Goal: Task Accomplishment & Management: Use online tool/utility

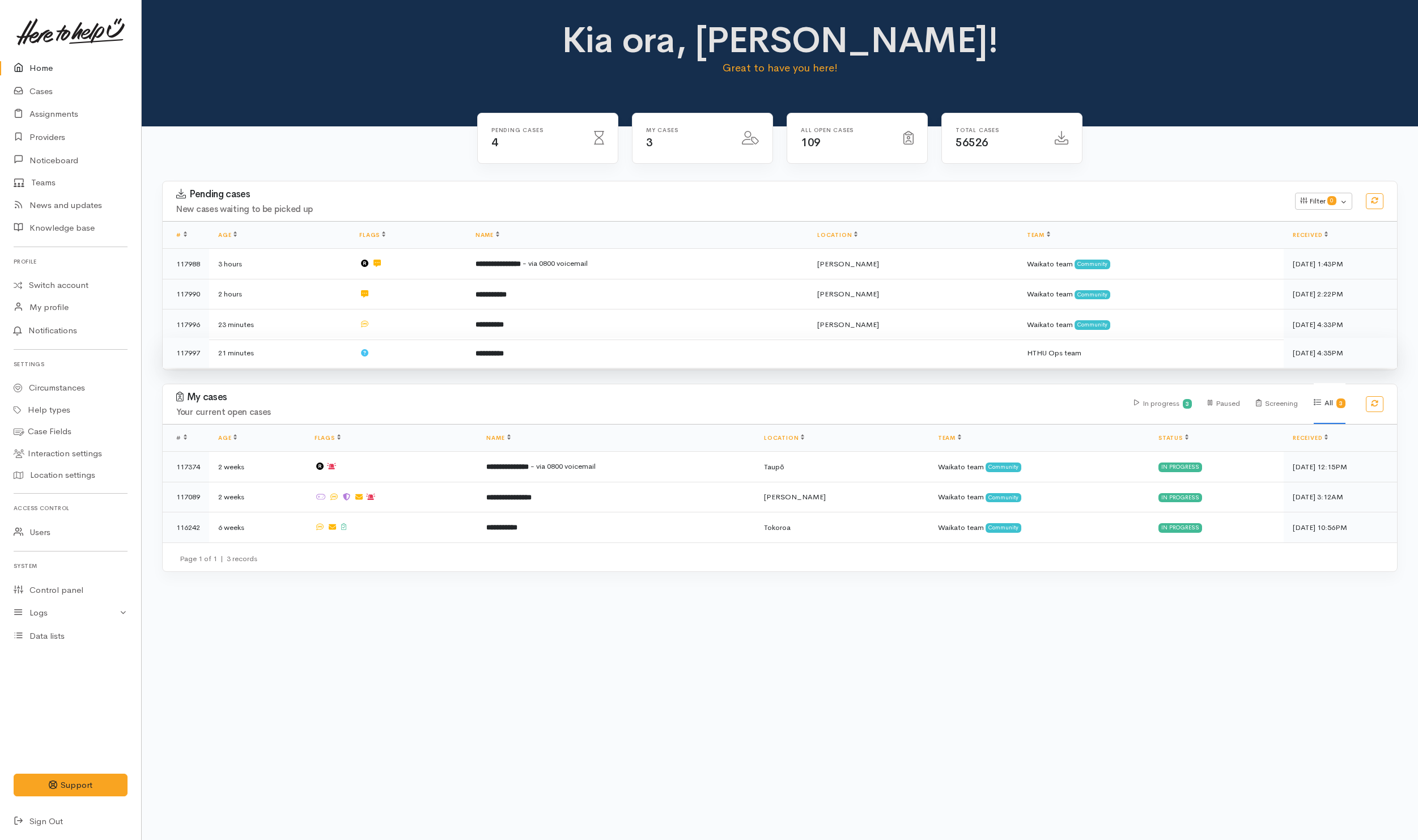
click at [398, 349] on td at bounding box center [407, 353] width 116 height 30
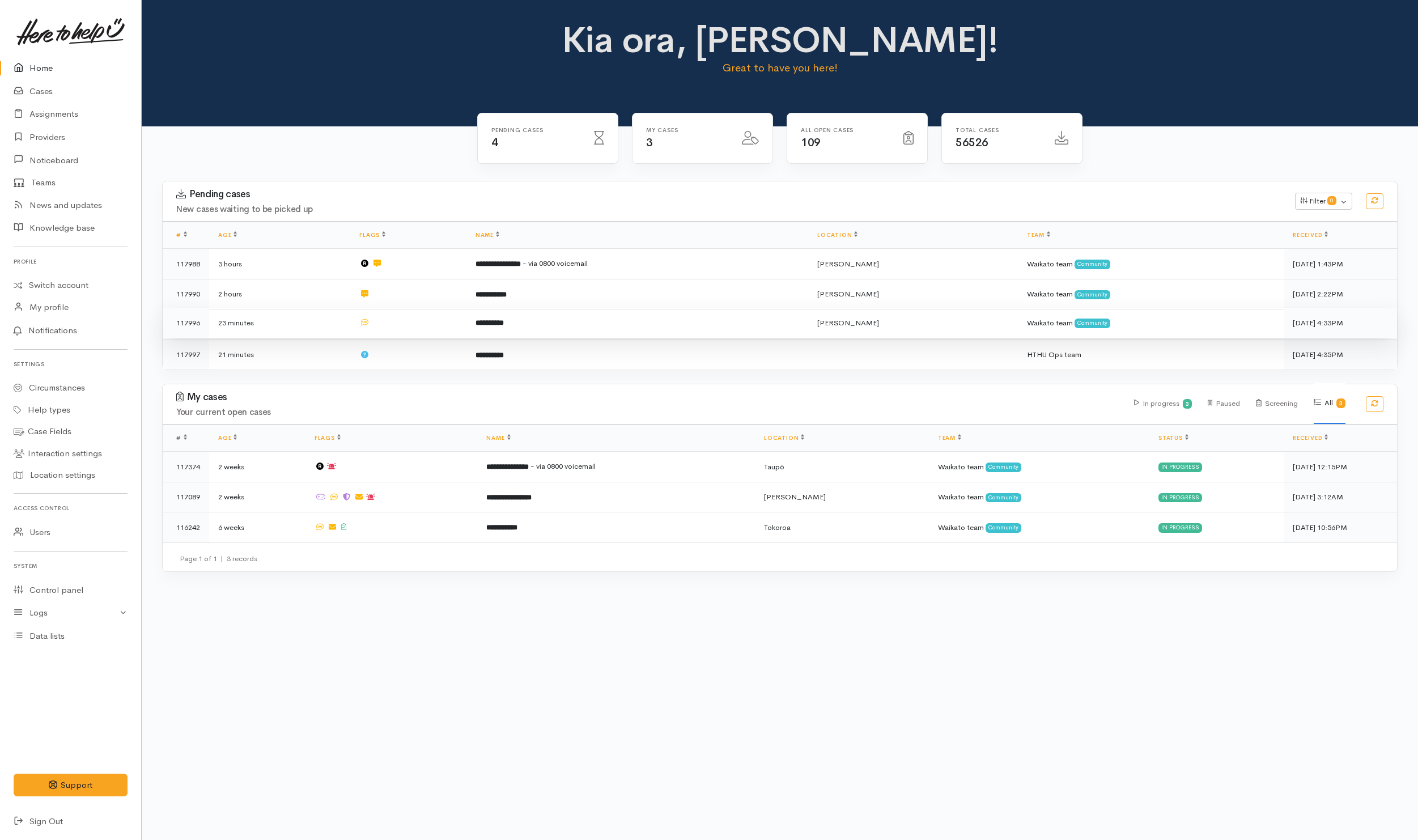
click at [405, 317] on td at bounding box center [407, 323] width 116 height 30
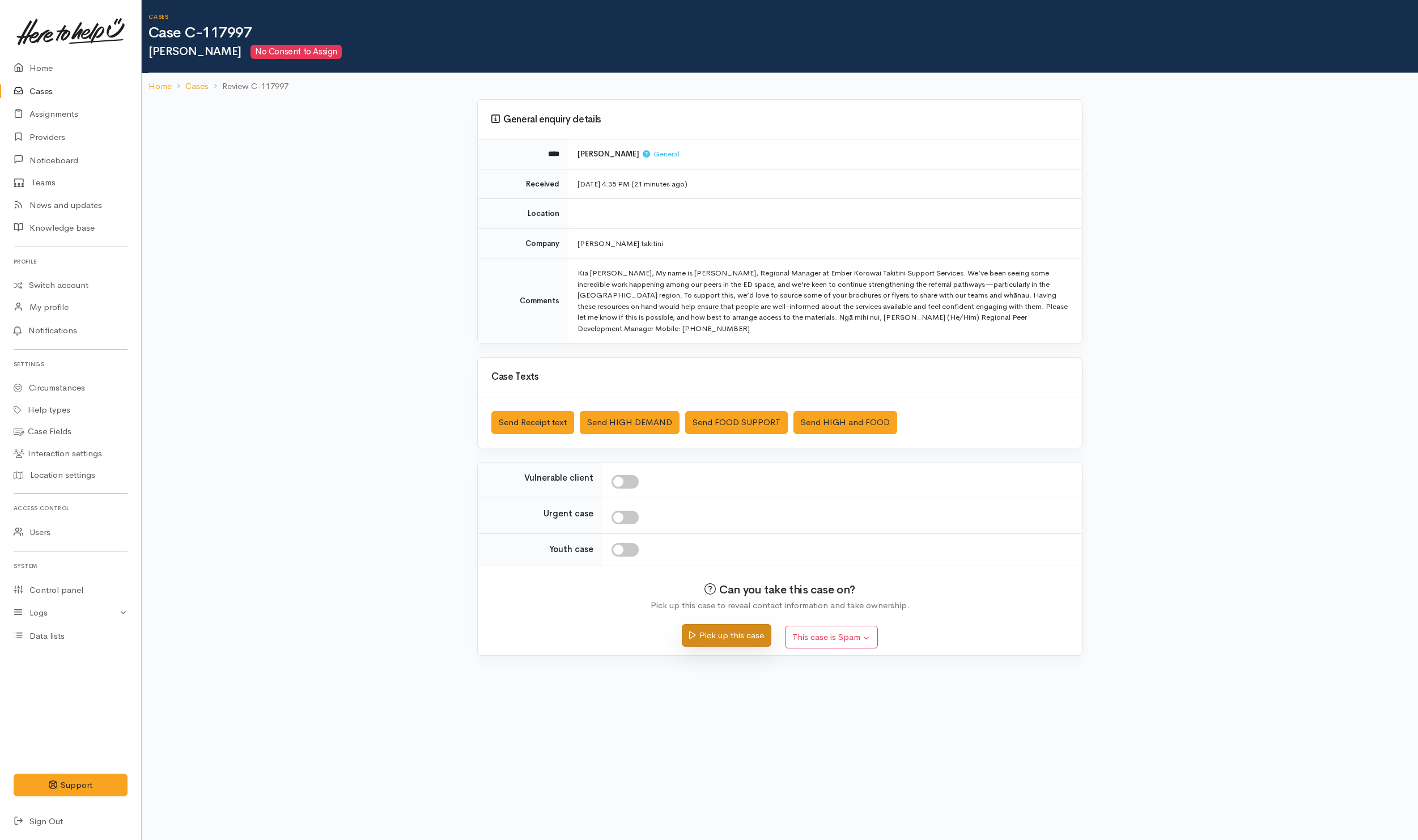
click at [733, 560] on button "Pick up this case" at bounding box center [726, 635] width 89 height 23
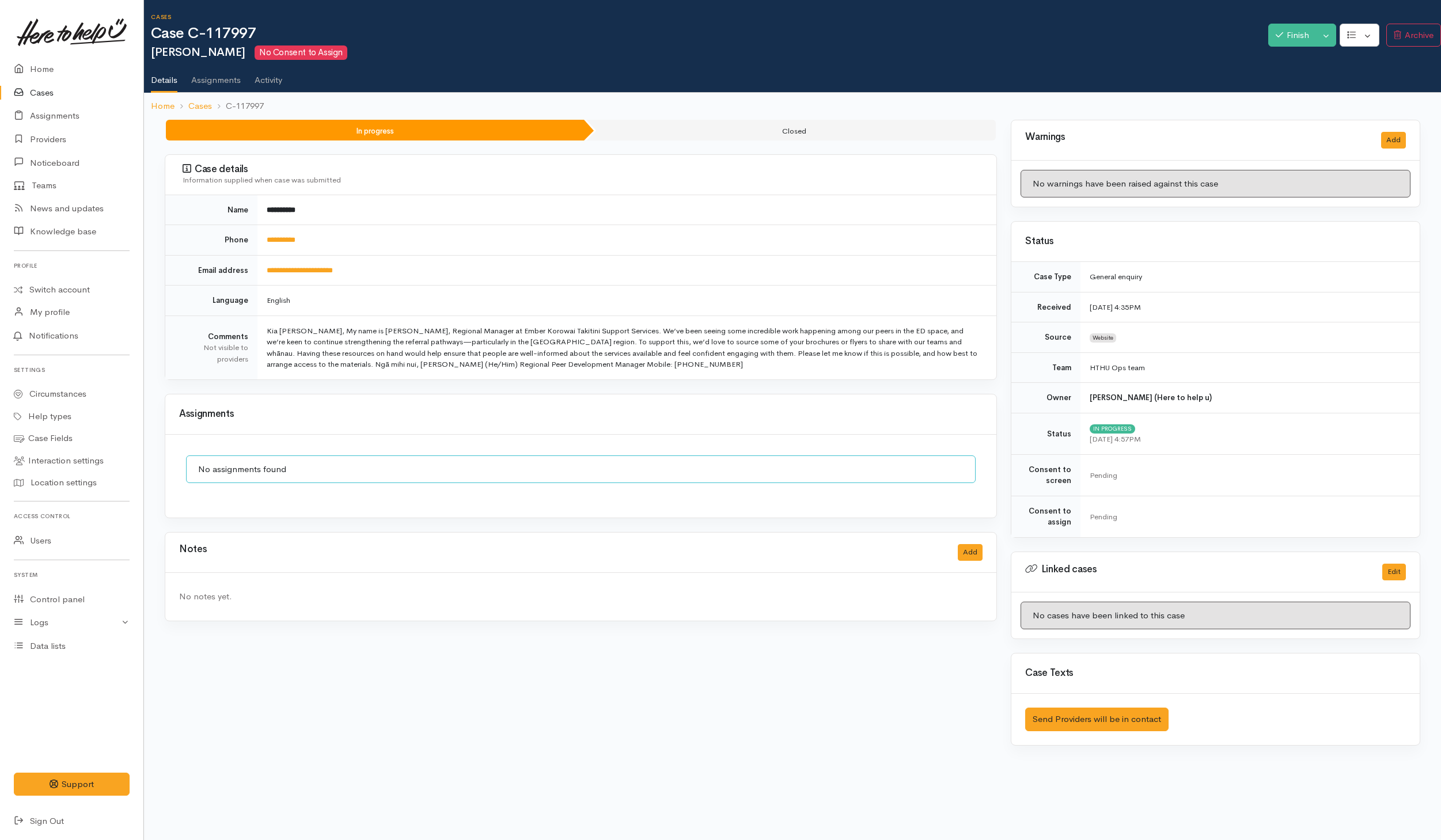
click at [325, 388] on div "**********" at bounding box center [581, 440] width 846 height 640
